Goal: Transaction & Acquisition: Purchase product/service

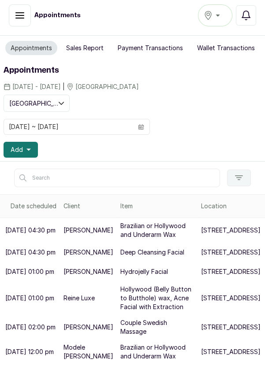
scroll to position [299, 0]
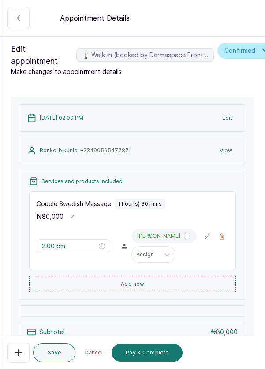
scroll to position [102, 0]
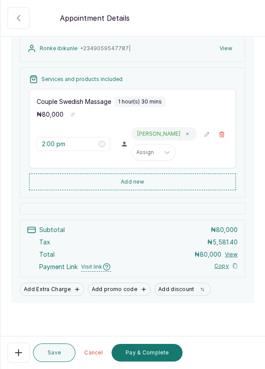
click at [152, 352] on button "Pay & Complete" at bounding box center [146, 353] width 71 height 18
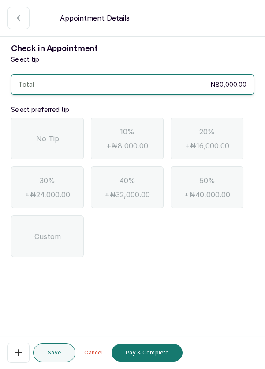
scroll to position [0, 0]
click at [32, 143] on div "No Tip" at bounding box center [47, 139] width 73 height 42
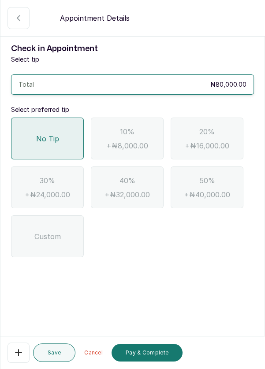
click at [152, 352] on button "Pay & Complete" at bounding box center [146, 353] width 71 height 18
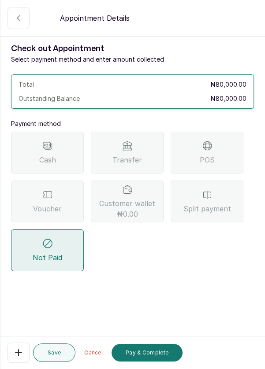
click at [117, 144] on div "Transfer" at bounding box center [127, 153] width 73 height 42
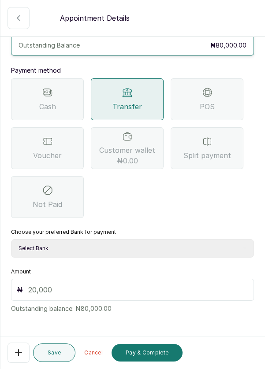
scroll to position [58, 0]
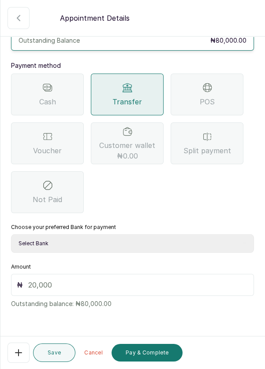
click at [199, 240] on select "Select Bank DERMASPACE ESTHETIC & WELLNESS CENT Sterling Bank DERMASPACEEST/DER…" at bounding box center [132, 243] width 243 height 19
select select "2e74708a-ec72-4623-8678-53c89a685e54"
click at [11, 234] on select "Select Bank DERMASPACE ESTHETIC & WELLNESS CENT Sterling Bank DERMASPACEEST/DER…" at bounding box center [132, 243] width 243 height 19
click at [144, 282] on input "text" at bounding box center [138, 285] width 220 height 11
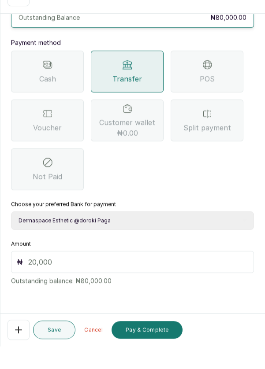
scroll to position [4, 0]
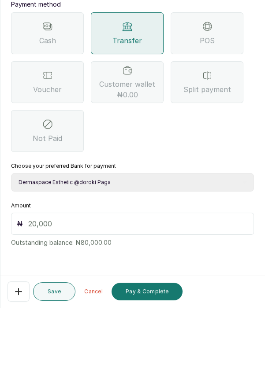
click at [91, 280] on input "text" at bounding box center [138, 285] width 220 height 11
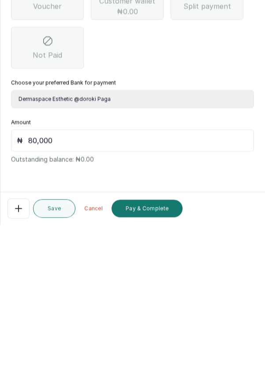
type input "80,000"
click at [153, 352] on button "Pay & Complete" at bounding box center [146, 353] width 71 height 18
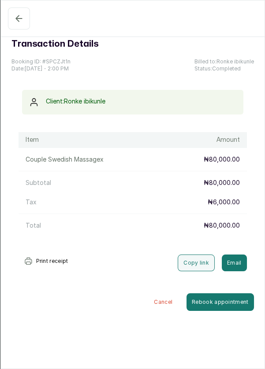
click at [15, 18] on icon "button" at bounding box center [19, 18] width 11 height 11
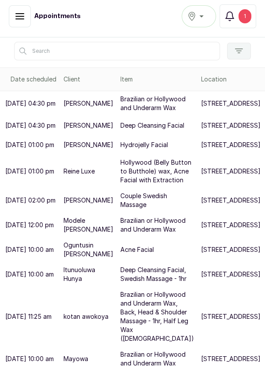
scroll to position [173, 0]
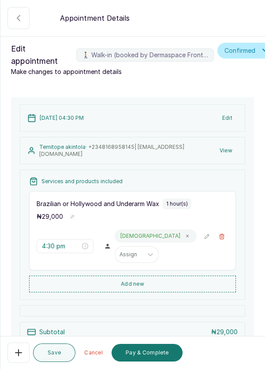
click at [152, 356] on button "Pay & Complete" at bounding box center [146, 353] width 71 height 18
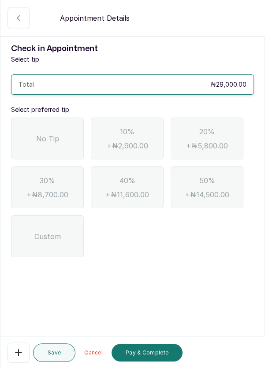
click at [65, 148] on div "No Tip" at bounding box center [47, 139] width 73 height 42
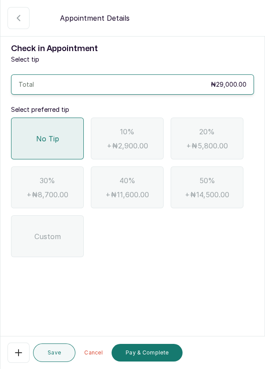
click at [154, 360] on button "Pay & Complete" at bounding box center [146, 353] width 71 height 18
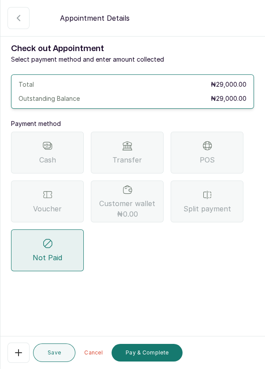
click at [149, 160] on div "Transfer" at bounding box center [127, 153] width 73 height 42
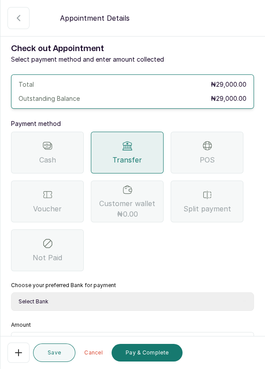
scroll to position [53, 0]
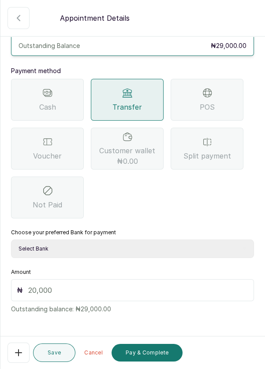
click at [171, 248] on select "Select Bank DERMASPACE ESTHETIC & WELLNESS CENT Sterling Bank DERMASPACEEST/DER…" at bounding box center [132, 249] width 243 height 19
select select "2e74708a-ec72-4623-8678-53c89a685e54"
click at [11, 240] on select "Select Bank DERMASPACE ESTHETIC & WELLNESS CENT Sterling Bank DERMASPACEEST/DER…" at bounding box center [132, 249] width 243 height 19
click at [130, 287] on input "text" at bounding box center [138, 290] width 220 height 11
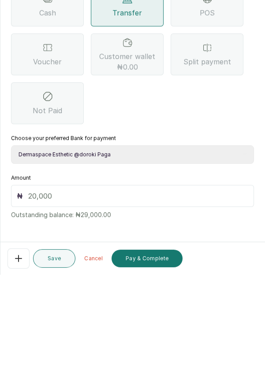
scroll to position [4, 0]
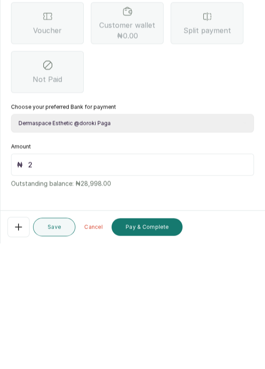
type input "29"
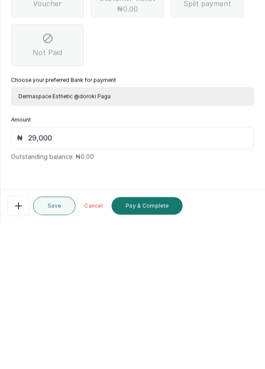
scroll to position [42, 0]
type input "29,000"
click at [148, 354] on button "Pay & Complete" at bounding box center [146, 353] width 71 height 18
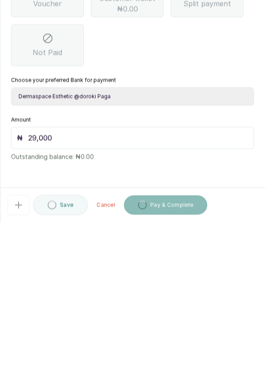
scroll to position [4, 0]
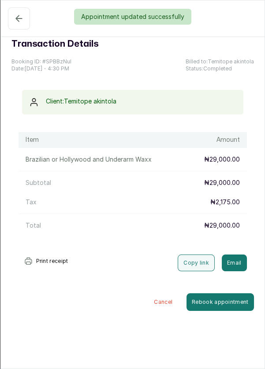
click at [19, 17] on div "Appointment updated successfully" at bounding box center [132, 17] width 265 height 16
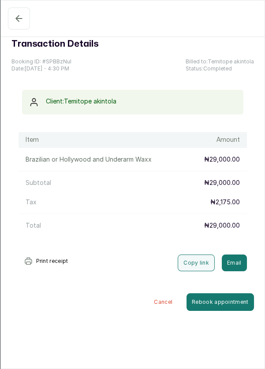
click at [20, 22] on icon "button" at bounding box center [19, 18] width 11 height 11
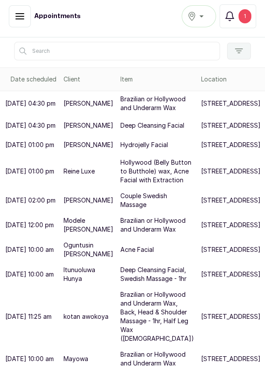
scroll to position [180, 0]
click at [247, 14] on div "1" at bounding box center [244, 16] width 13 height 14
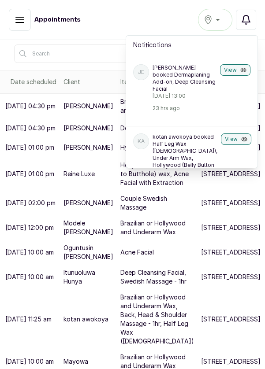
scroll to position [0, 0]
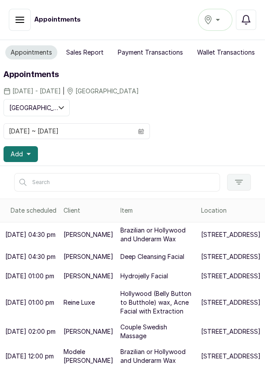
click at [248, 26] on button "Notifications" at bounding box center [246, 20] width 20 height 20
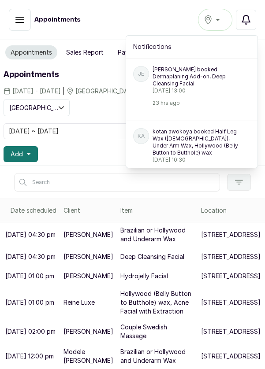
click at [252, 19] on button "Notifications" at bounding box center [246, 20] width 20 height 20
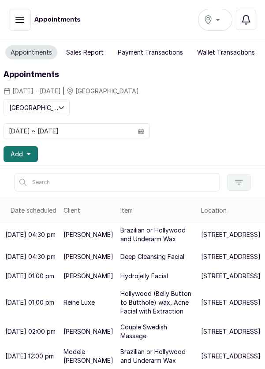
click at [246, 21] on icon "button" at bounding box center [246, 20] width 11 height 11
